Goal: Transaction & Acquisition: Download file/media

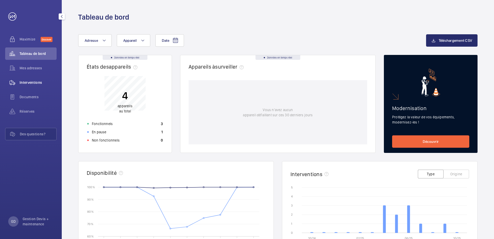
click at [33, 84] on span "Interventions" at bounding box center [38, 82] width 37 height 5
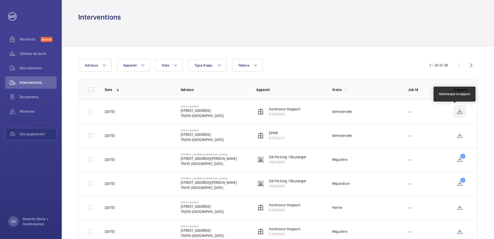
click at [456, 111] on wm-front-icon-button at bounding box center [460, 111] width 12 height 12
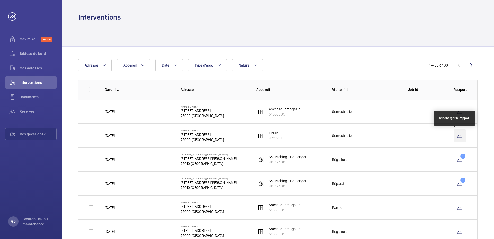
click at [457, 136] on wm-front-icon-button at bounding box center [460, 135] width 12 height 12
